Goal: Task Accomplishment & Management: Manage account settings

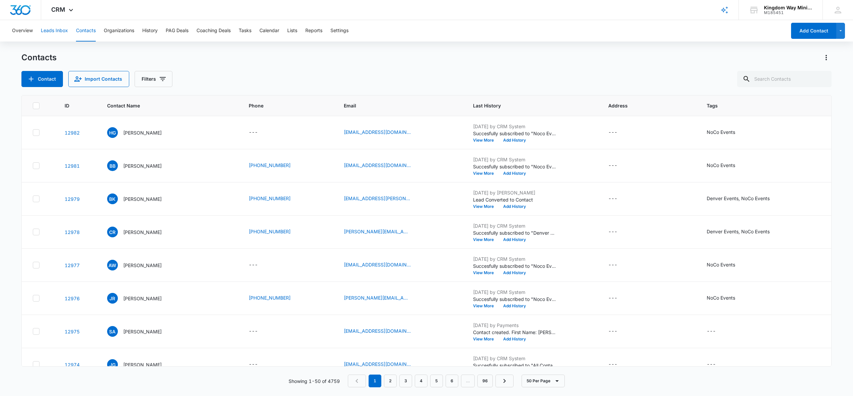
click at [55, 28] on button "Leads Inbox" at bounding box center [54, 30] width 27 height 21
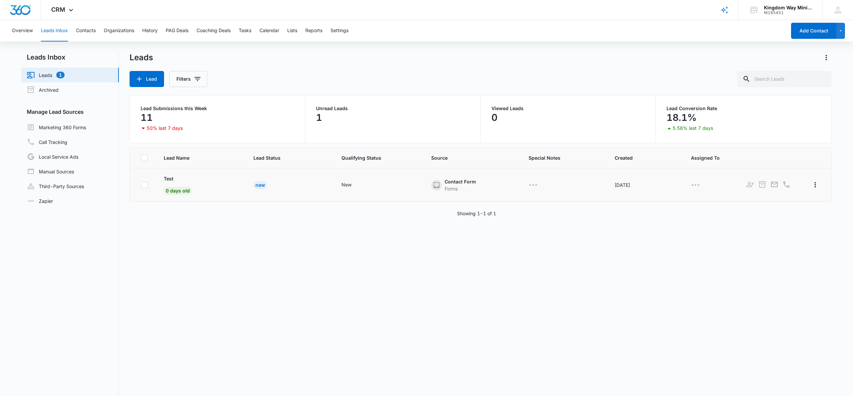
click at [144, 185] on icon at bounding box center [144, 185] width 4 height 3
click at [141, 185] on input "checkbox" at bounding box center [141, 185] width 0 height 0
checkbox input "true"
click at [194, 239] on div "Lead Name Lead Status Qualifying Status Source Special Notes Created Assigned T…" at bounding box center [481, 293] width 703 height 292
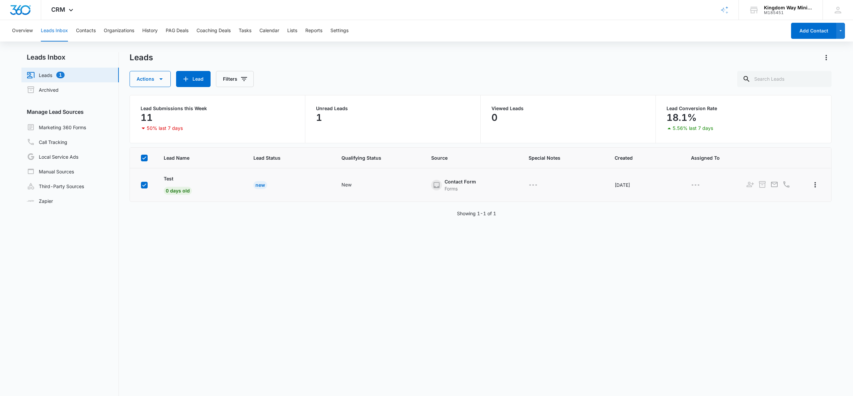
click at [145, 184] on icon at bounding box center [144, 185] width 6 height 6
click at [141, 185] on input "checkbox" at bounding box center [141, 185] width 0 height 0
checkbox input "false"
click at [63, 6] on span "CRM" at bounding box center [58, 9] width 14 height 7
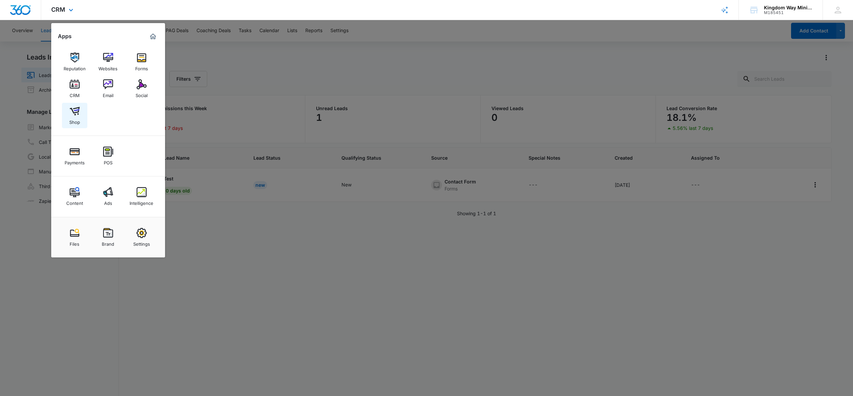
click at [75, 110] on img at bounding box center [75, 111] width 10 height 10
